Goal: Information Seeking & Learning: Learn about a topic

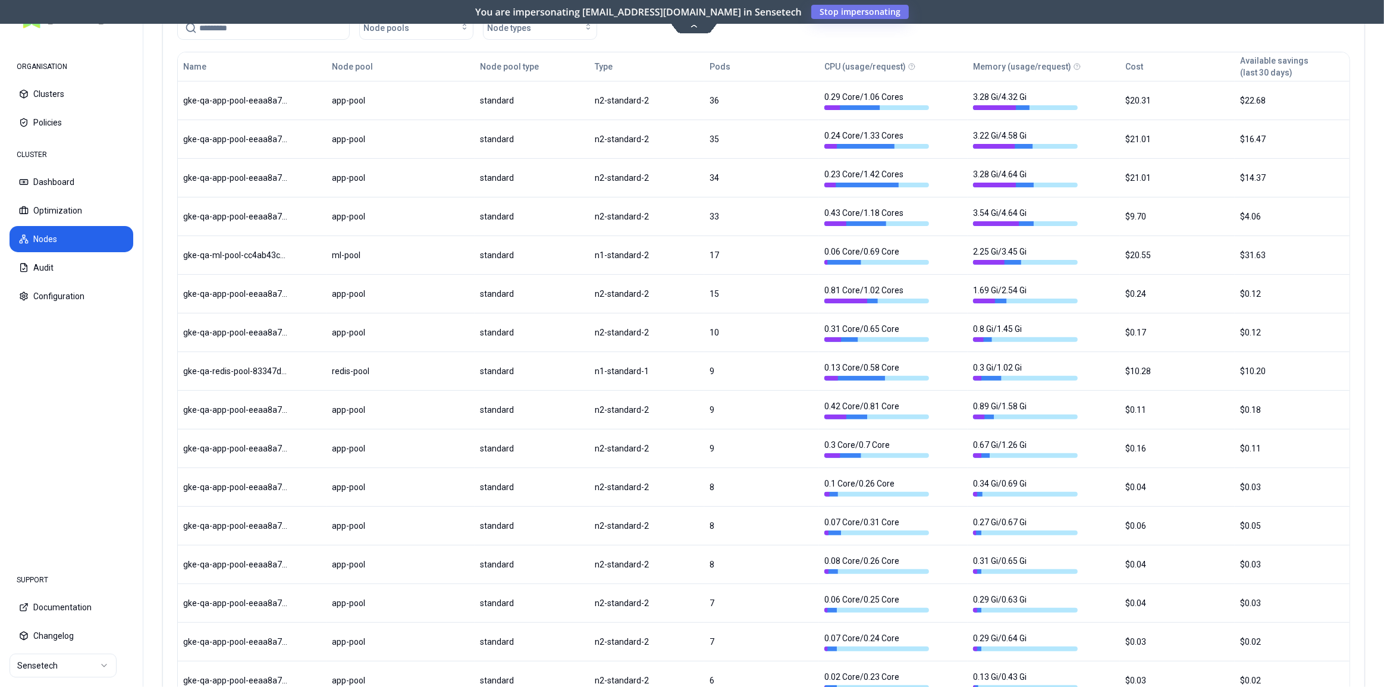
scroll to position [54, 0]
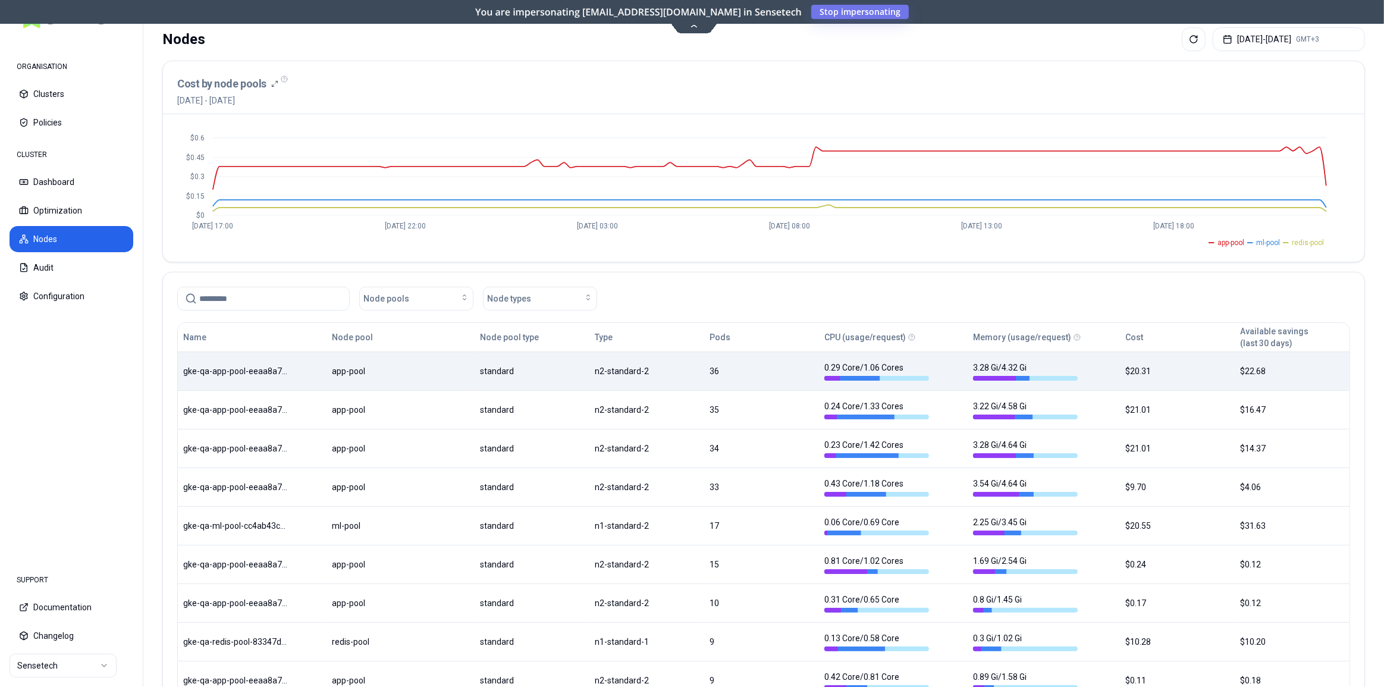
click at [306, 364] on body "ORGANISATION Clusters Policies CLUSTER Dashboard Optimization Nodes Audit Confi…" at bounding box center [692, 343] width 1384 height 687
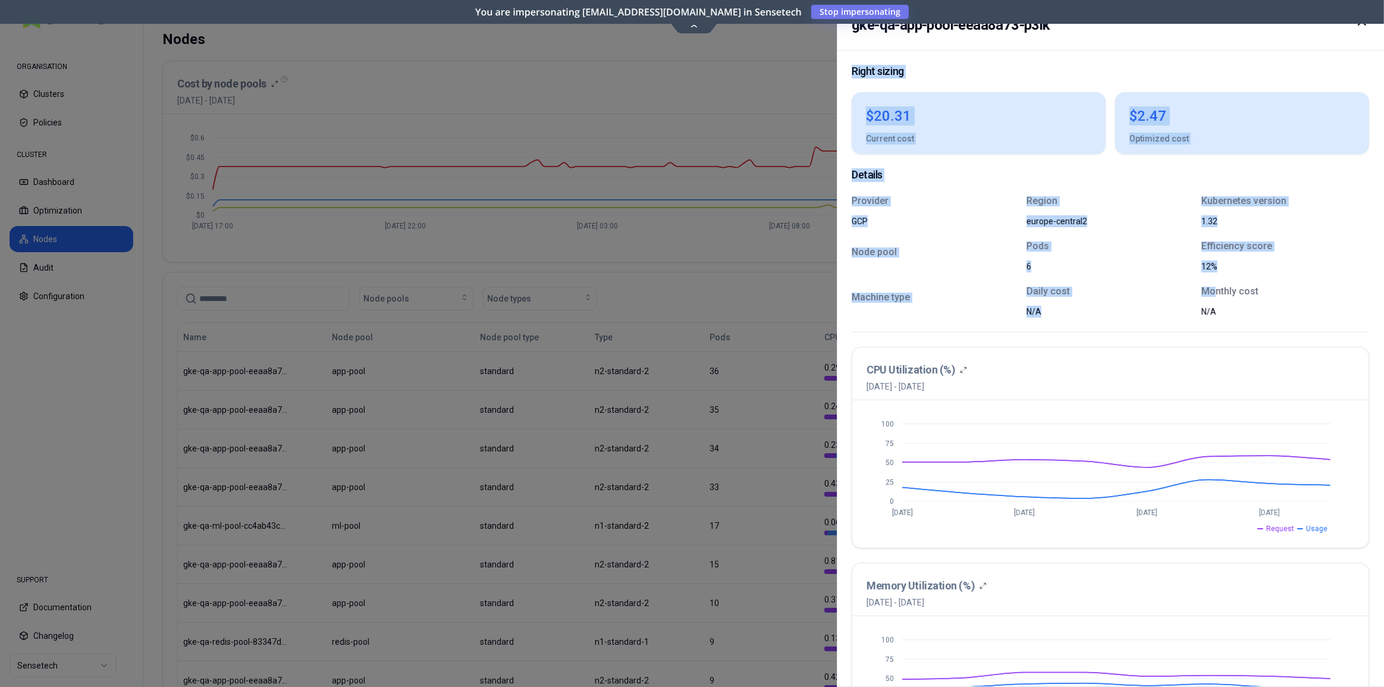
drag, startPoint x: 1362, startPoint y: 24, endPoint x: 1215, endPoint y: 292, distance: 305.2
click at [1215, 292] on div "gke-qa-app-pool-eeaa8a73-p3lk Right sizing $20.31 Current cost $2.47 Optimized …" at bounding box center [1110, 343] width 547 height 687
click at [1292, 261] on div "12%" at bounding box center [1269, 267] width 134 height 12
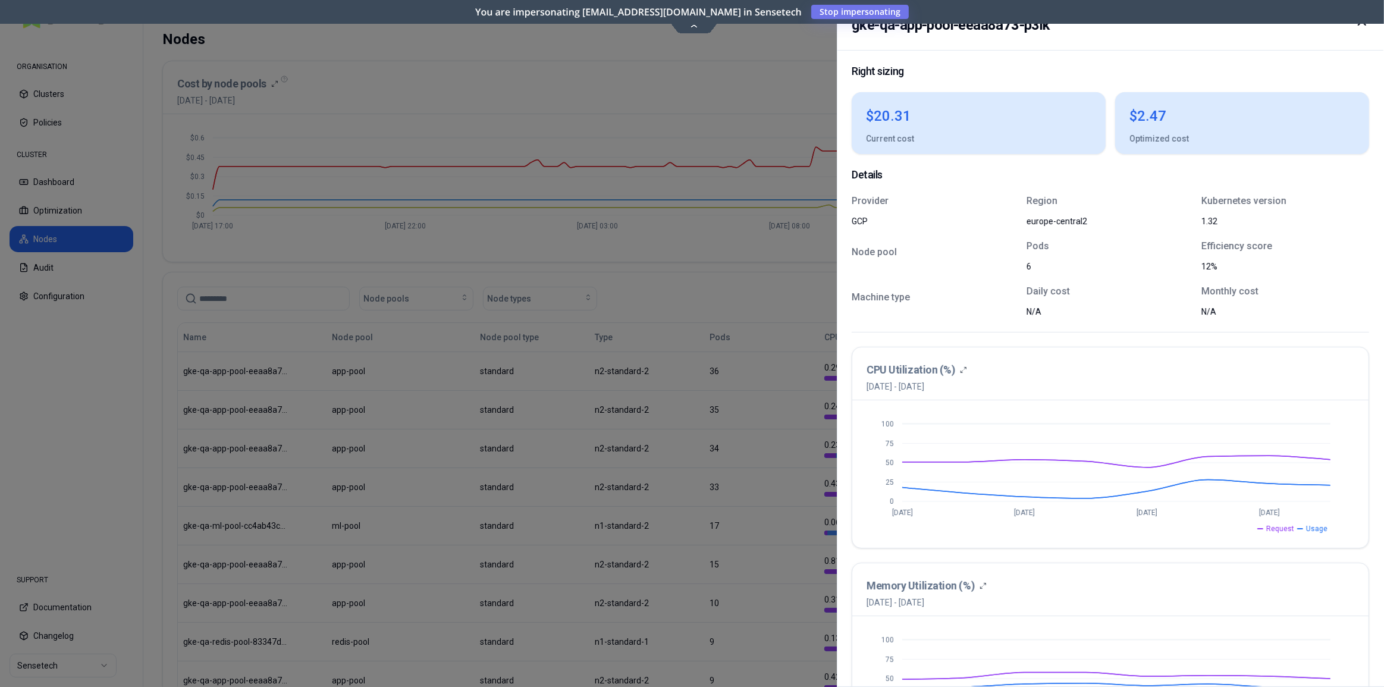
click at [698, 30] on body "ORGANISATION Clusters Policies CLUSTER Dashboard Optimization Nodes Audit Confi…" at bounding box center [692, 343] width 1384 height 687
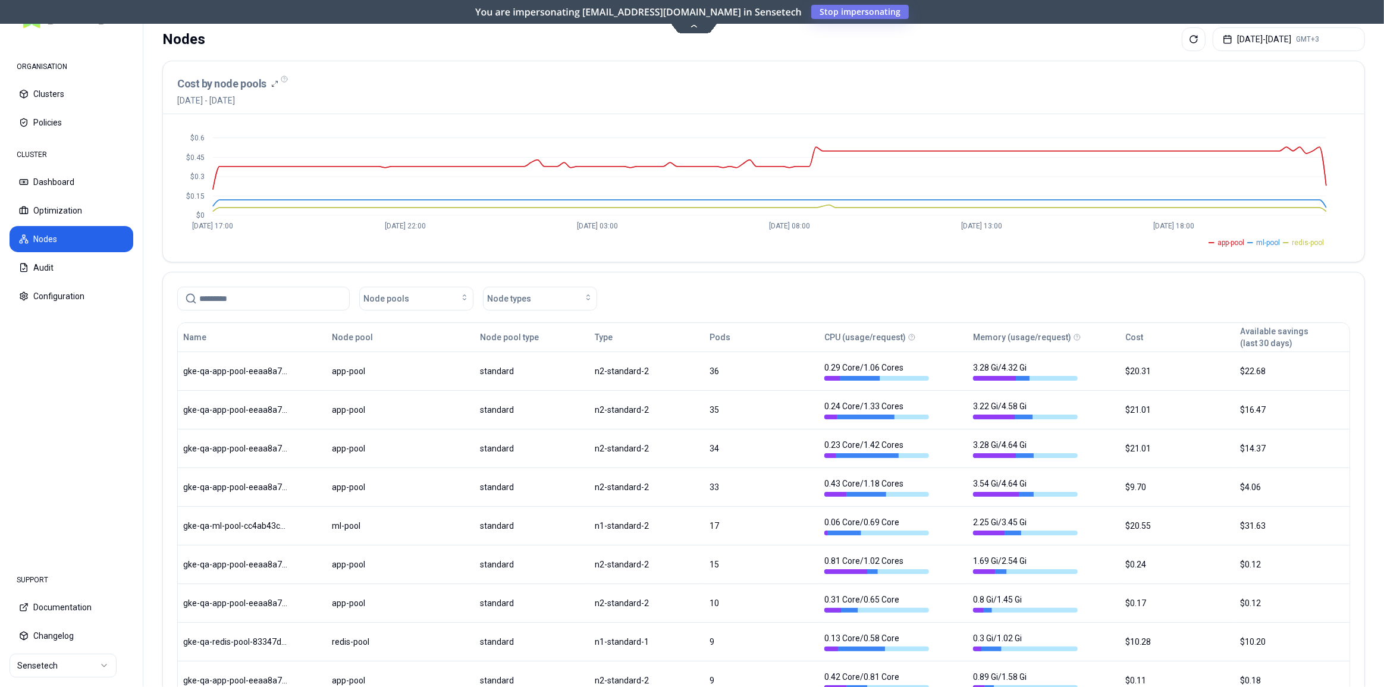
click at [689, 27] on icon at bounding box center [694, 25] width 16 height 9
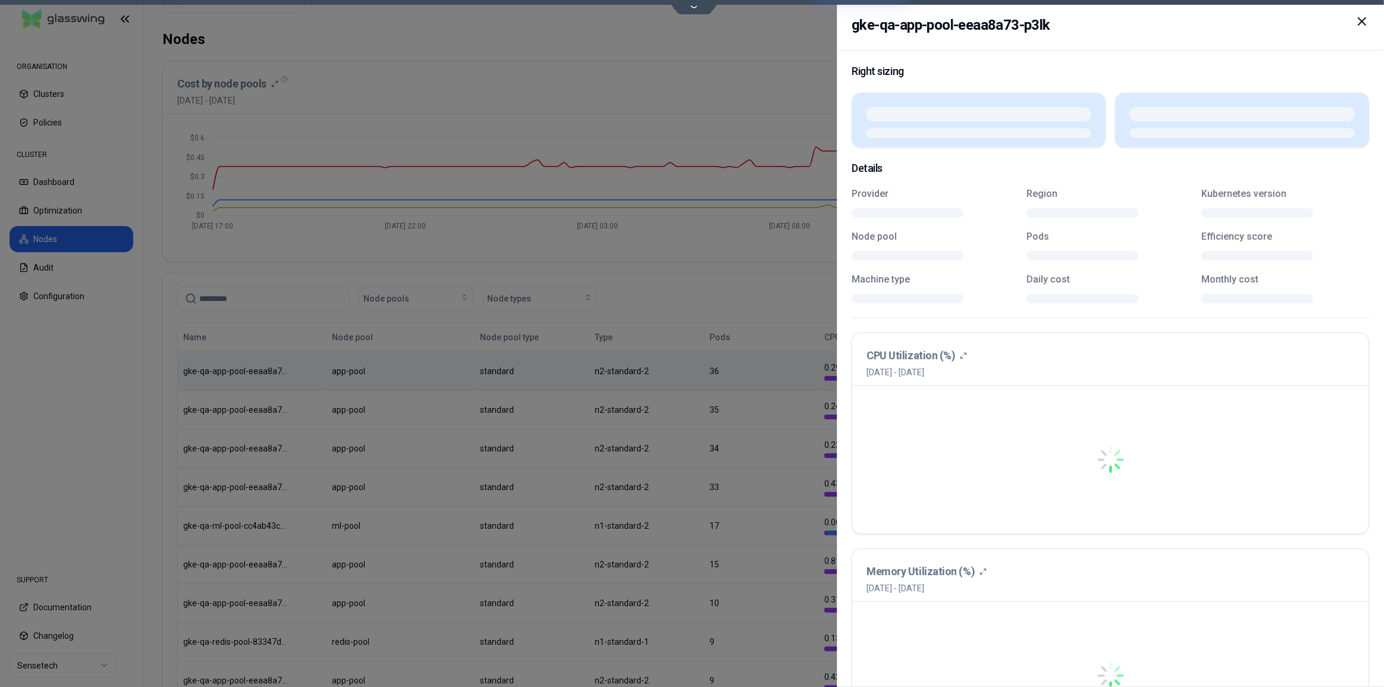
click at [1170, 380] on body "ORGANISATION Clusters Policies CLUSTER Dashboard Optimization Nodes Audit Confi…" at bounding box center [692, 343] width 1384 height 687
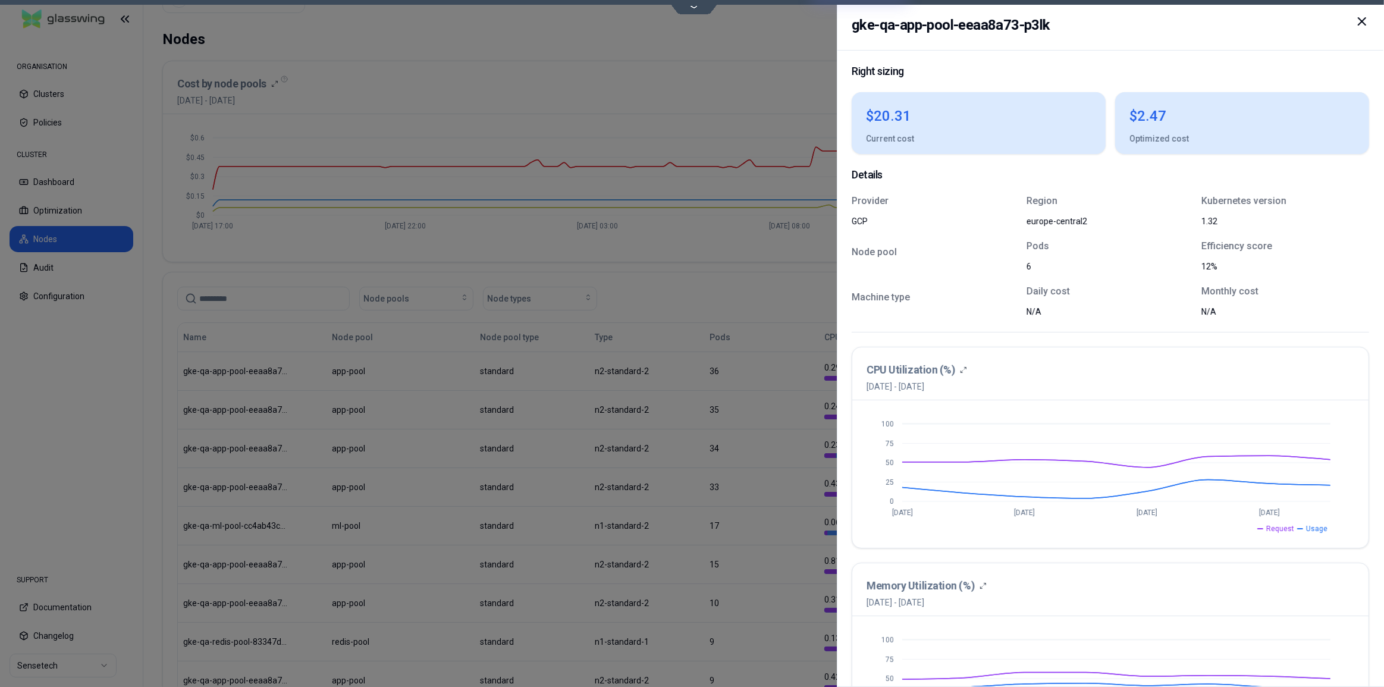
click at [1366, 19] on icon at bounding box center [1362, 21] width 14 height 14
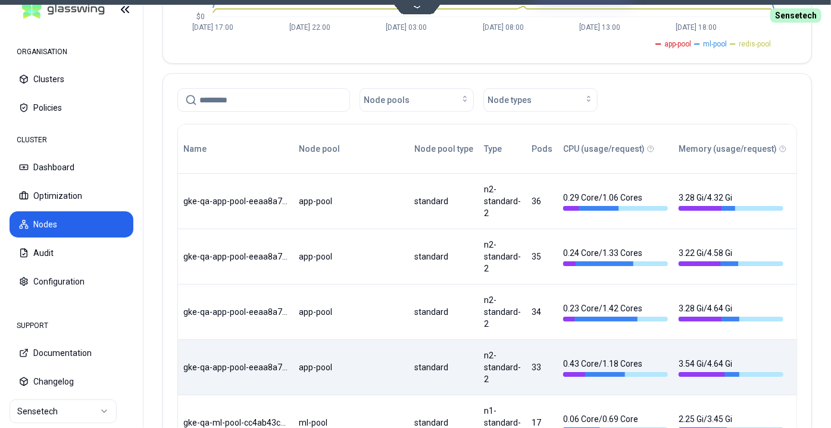
scroll to position [290, 0]
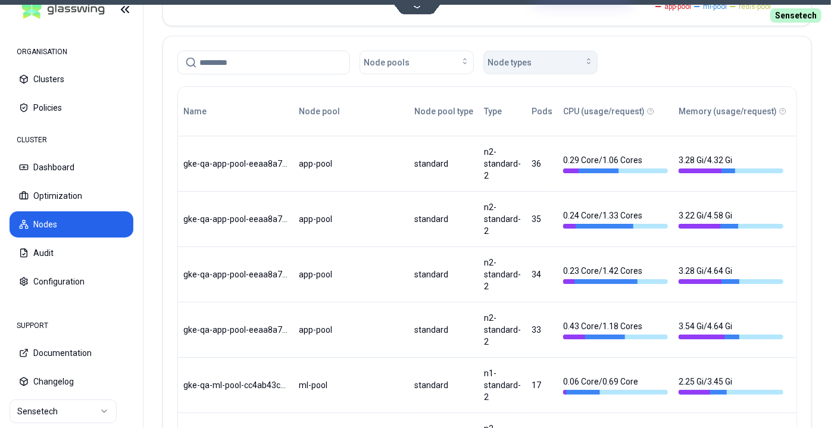
click at [528, 67] on button "Node types" at bounding box center [540, 63] width 114 height 24
click at [629, 67] on div "Node pools Node types" at bounding box center [486, 63] width 619 height 24
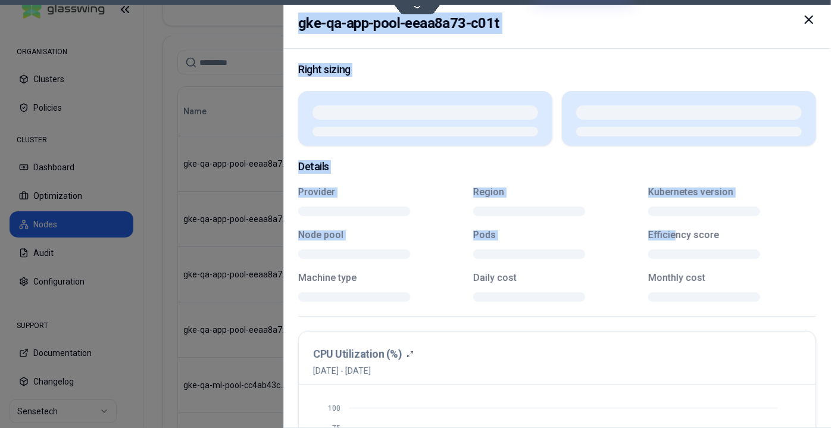
drag, startPoint x: 771, startPoint y: 244, endPoint x: 665, endPoint y: 230, distance: 106.9
click at [669, 238] on body "ORGANISATION Clusters Policies CLUSTER Dashboard Optimization Nodes Audit Confi…" at bounding box center [415, 214] width 831 height 428
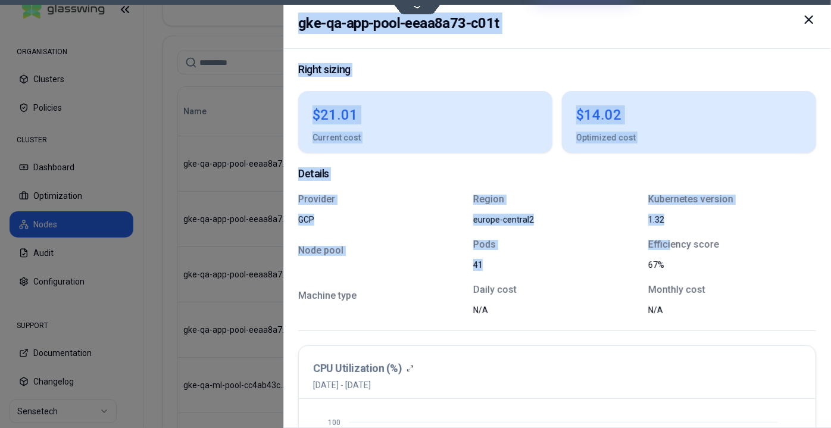
click at [810, 21] on icon at bounding box center [808, 19] width 7 height 7
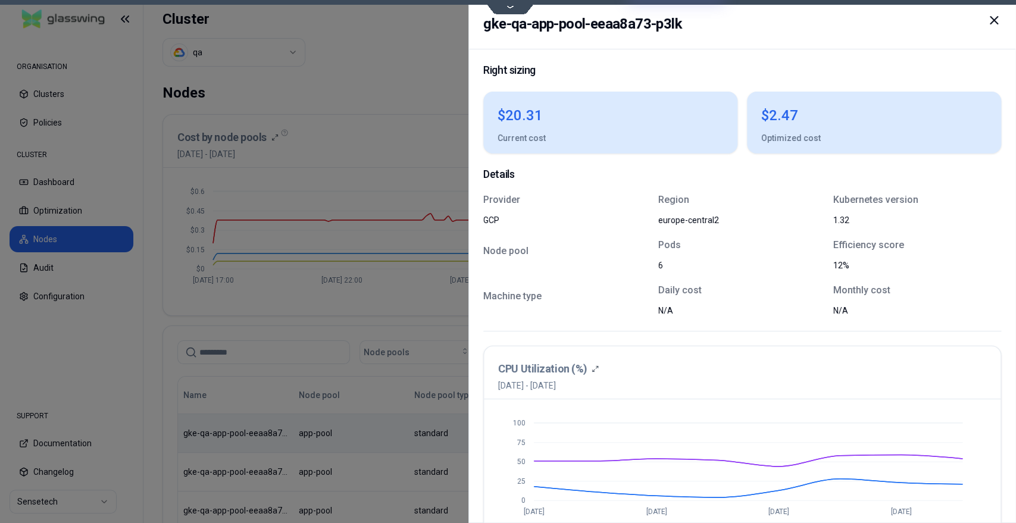
click at [994, 24] on icon at bounding box center [993, 20] width 14 height 14
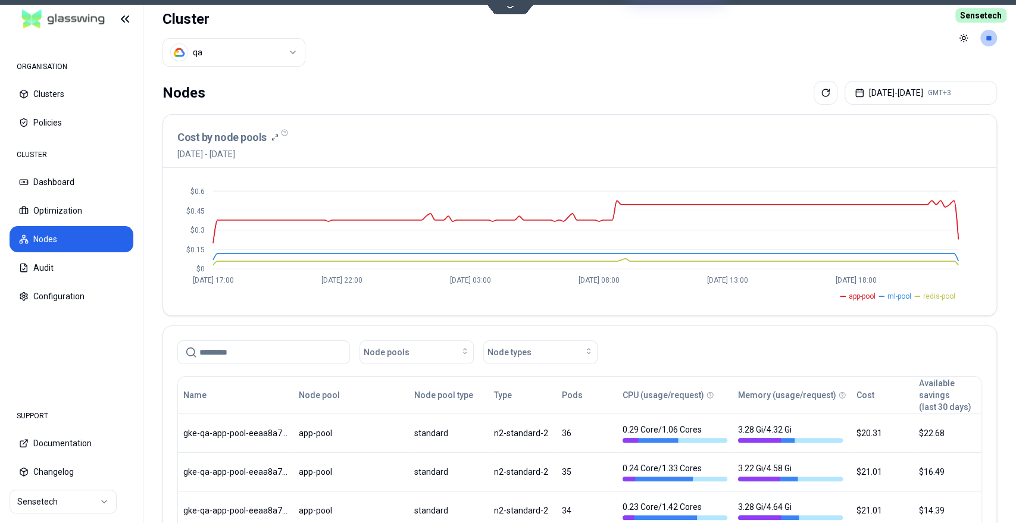
click at [70, 504] on html "ORGANISATION Clusters Policies CLUSTER Dashboard Optimization Nodes Audit Confi…" at bounding box center [508, 261] width 1016 height 523
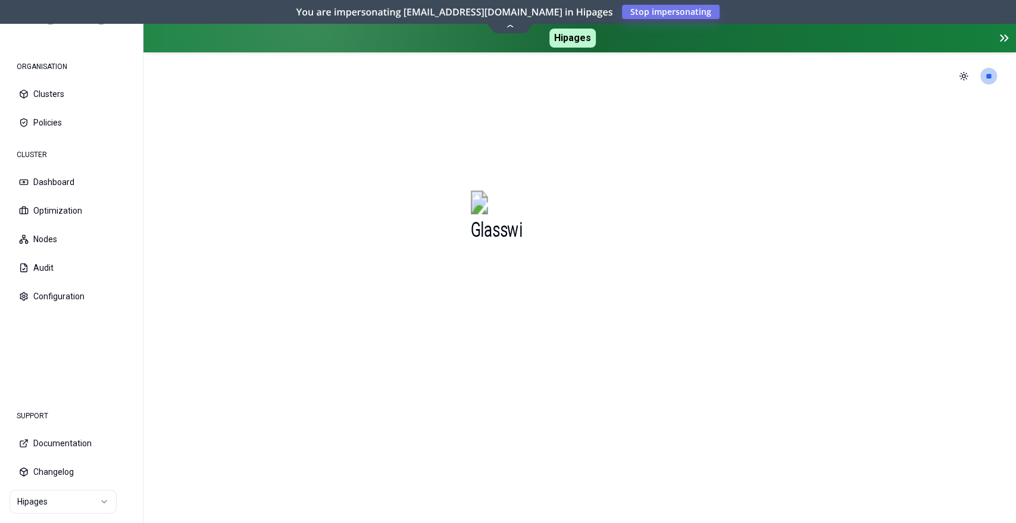
click at [1003, 37] on icon at bounding box center [1003, 38] width 14 height 14
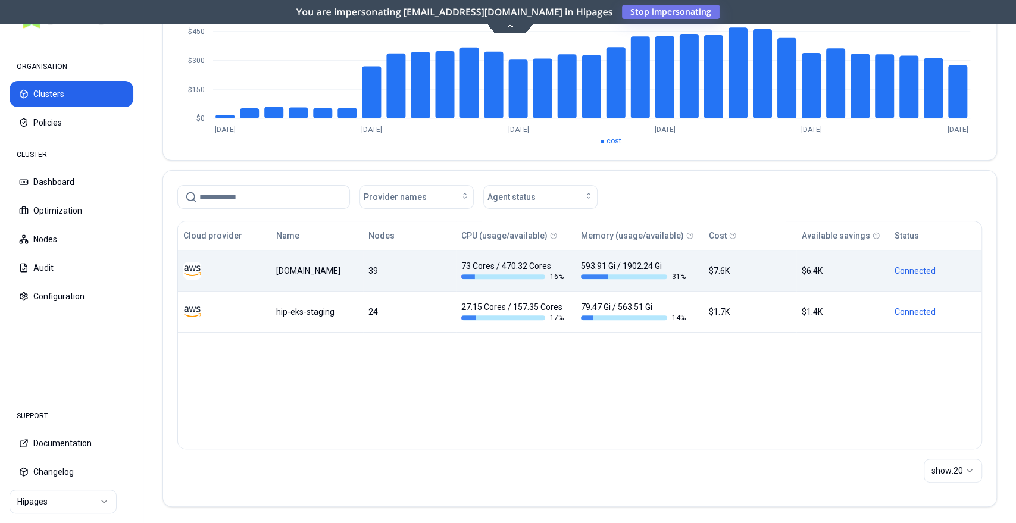
scroll to position [162, 0]
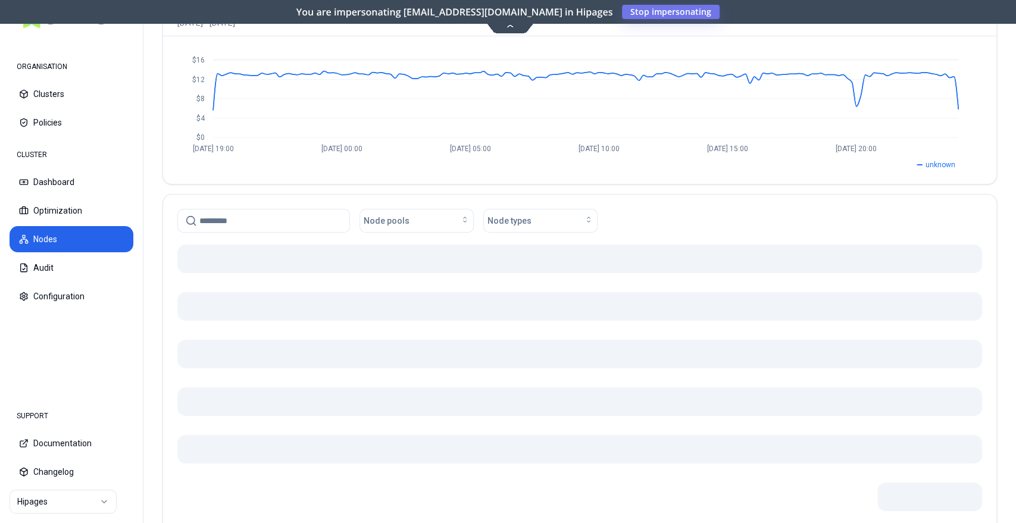
scroll to position [132, 0]
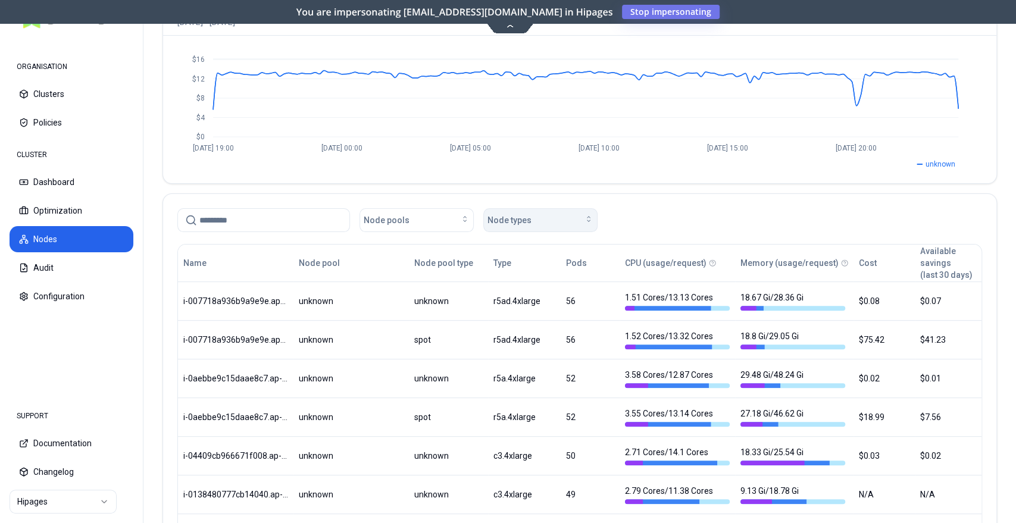
click at [523, 221] on span "Node types" at bounding box center [509, 220] width 44 height 12
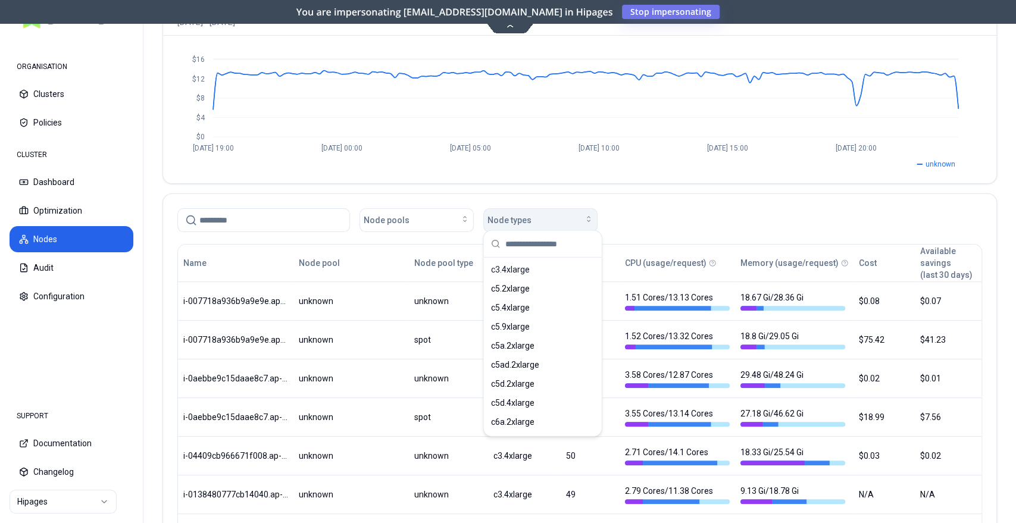
click at [523, 221] on span "Node types" at bounding box center [509, 220] width 44 height 12
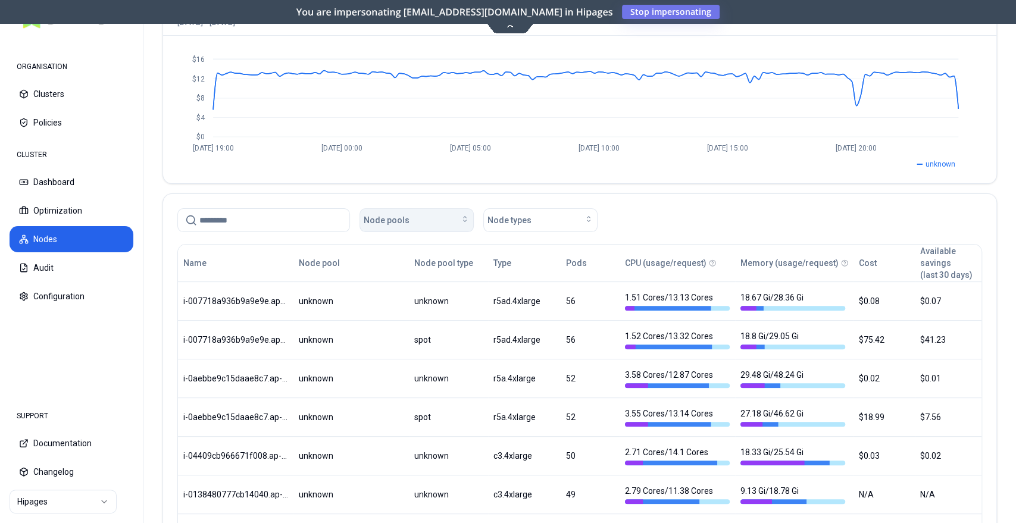
click at [439, 221] on div "Node pools" at bounding box center [416, 220] width 106 height 12
click at [418, 261] on button "Node pool type" at bounding box center [443, 263] width 59 height 24
